Goal: Share content

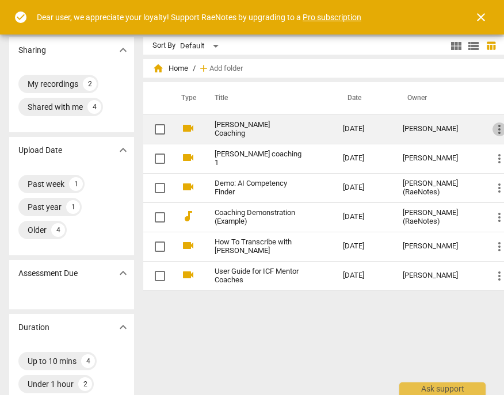
click at [498, 129] on span "more_vert" at bounding box center [499, 129] width 14 height 14
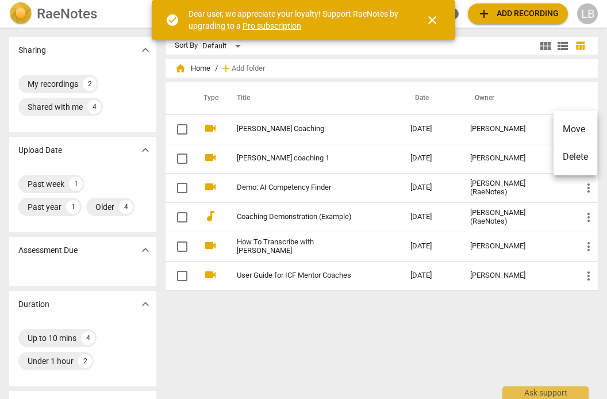
click at [183, 130] on div at bounding box center [303, 199] width 607 height 399
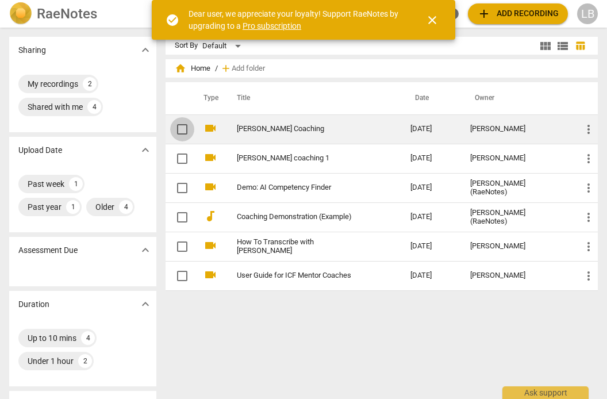
click at [182, 130] on input "checkbox" at bounding box center [182, 129] width 24 height 14
checkbox input "false"
click at [503, 130] on span "more_vert" at bounding box center [589, 129] width 14 height 14
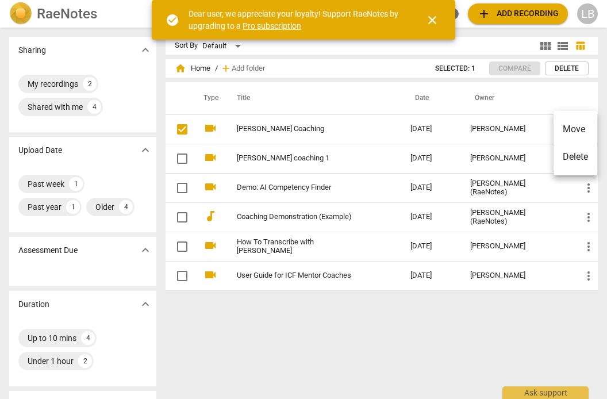
click at [503, 95] on div at bounding box center [303, 199] width 607 height 399
click at [435, 18] on span "close" at bounding box center [432, 20] width 14 height 14
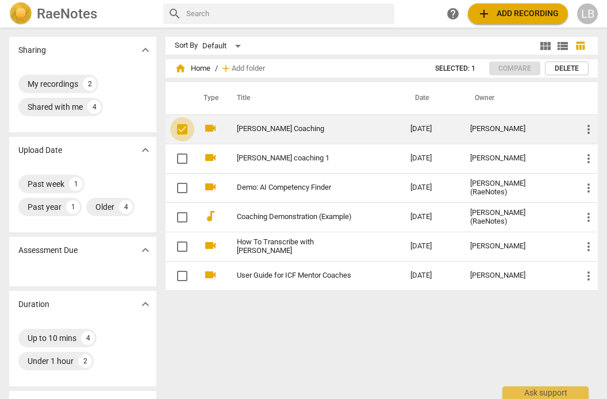
click at [183, 126] on input "checkbox" at bounding box center [182, 129] width 24 height 14
click at [279, 133] on td "[PERSON_NAME] Coaching" at bounding box center [312, 128] width 178 height 29
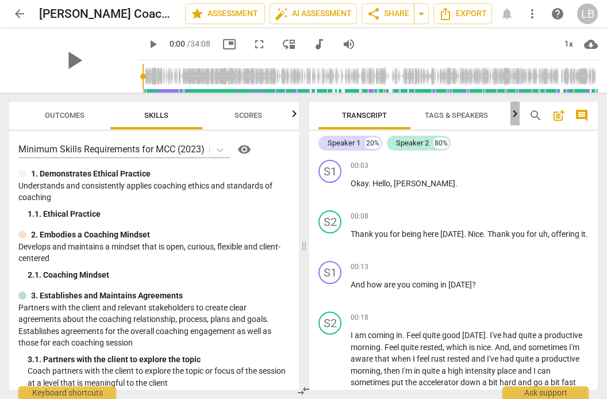
click at [503, 116] on icon "button" at bounding box center [515, 114] width 14 height 14
click at [503, 114] on div at bounding box center [514, 114] width 9 height 24
click at [313, 114] on icon "button" at bounding box center [314, 113] width 4 height 7
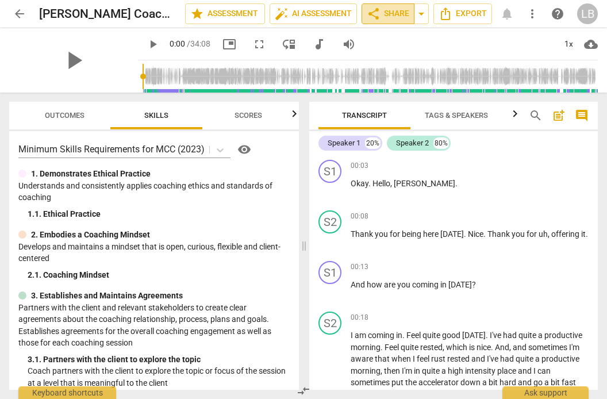
click at [386, 16] on span "share Share" at bounding box center [388, 14] width 43 height 14
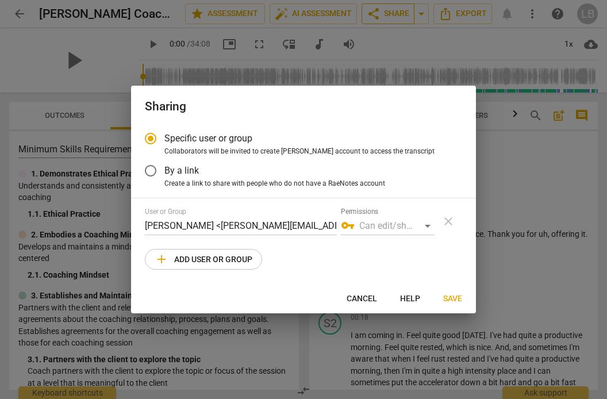
radio input "false"
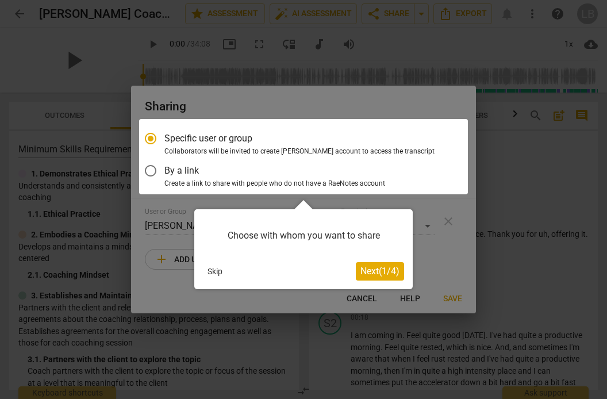
click at [216, 272] on button "Skip" at bounding box center [215, 271] width 24 height 17
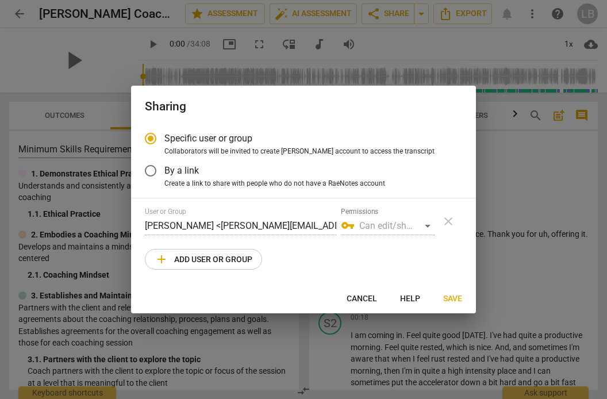
click at [153, 168] on input "By a link" at bounding box center [151, 171] width 28 height 28
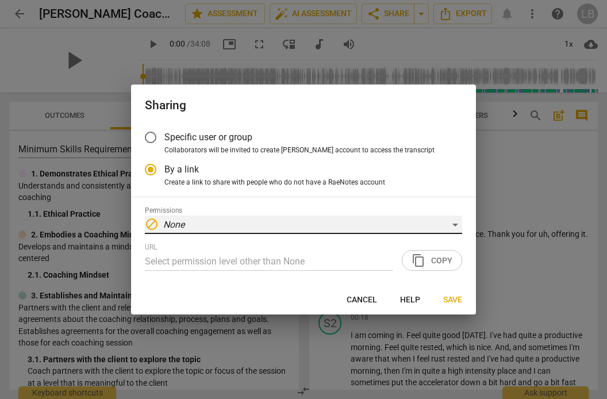
click at [198, 225] on div "block None" at bounding box center [303, 225] width 317 height 18
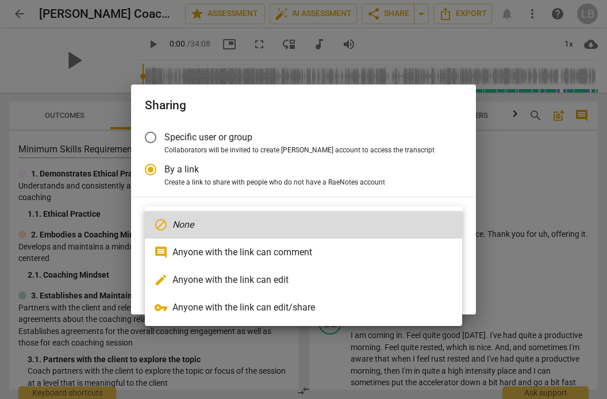
click at [207, 258] on li "comment Anyone with the link can comment" at bounding box center [303, 253] width 317 height 28
radio input "false"
type input "[URL][DOMAIN_NAME]"
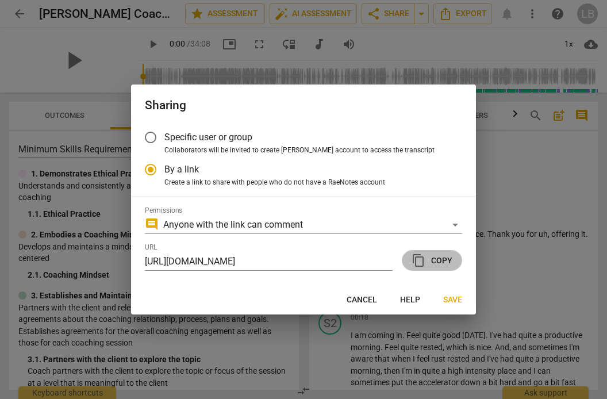
click at [439, 263] on span "content_copy Copy" at bounding box center [432, 260] width 41 height 14
click at [157, 140] on input "Specific user or group" at bounding box center [151, 138] width 28 height 28
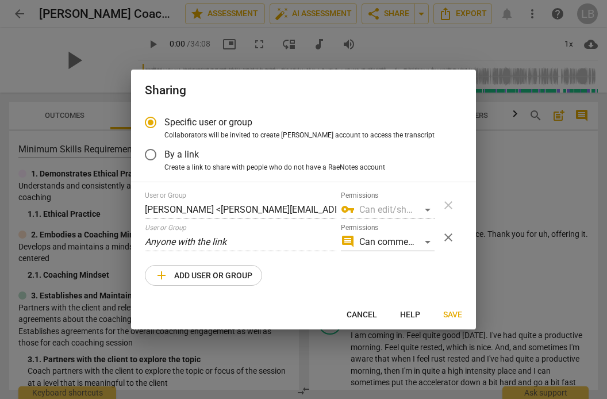
click at [180, 271] on span "add Add user or group" at bounding box center [204, 275] width 98 height 14
radio input "false"
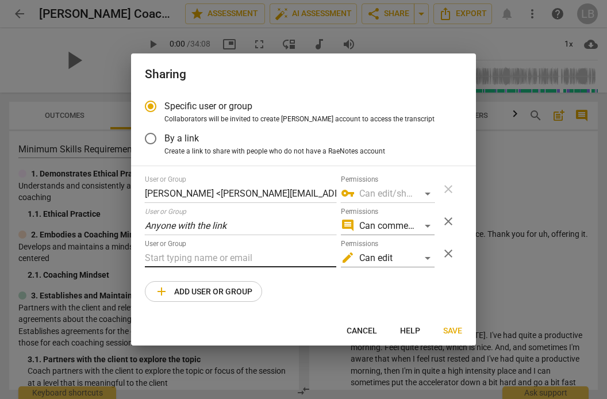
click at [178, 263] on input "text" at bounding box center [240, 258] width 191 height 18
paste input "[URL][DOMAIN_NAME]"
type input "h"
paste input "[PERSON_NAME][EMAIL_ADDRESS][DOMAIN_NAME]"
type input "[PERSON_NAME][EMAIL_ADDRESS][DOMAIN_NAME]"
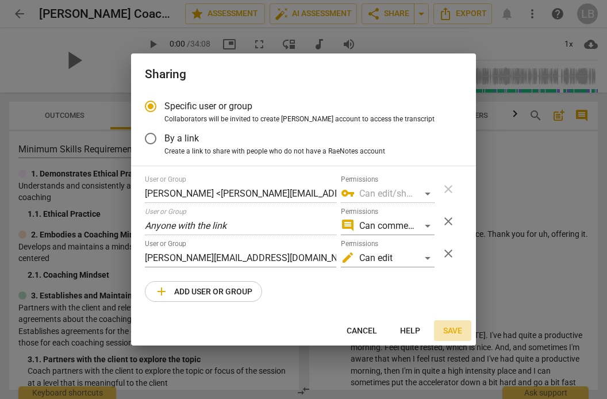
click at [457, 333] on span "Save" at bounding box center [452, 330] width 19 height 11
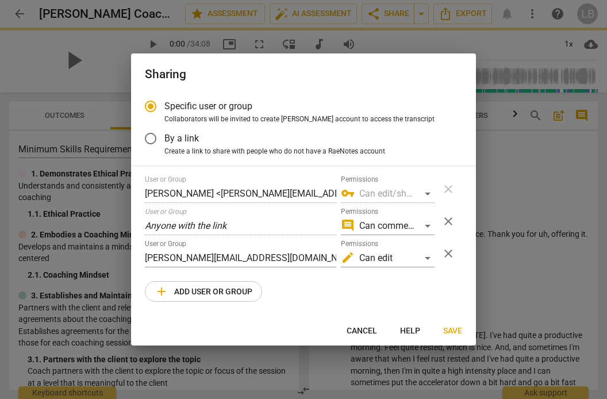
radio input "false"
type input "[PERSON_NAME] <[PERSON_NAME][EMAIL_ADDRESS][DOMAIN_NAME]>"
